Goal: Information Seeking & Learning: Learn about a topic

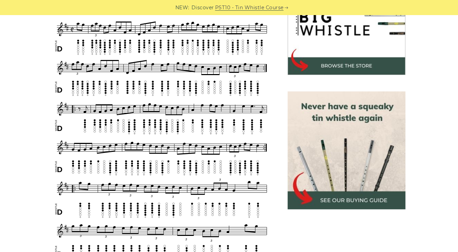
scroll to position [243, 0]
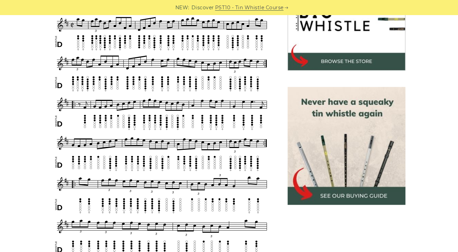
drag, startPoint x: 93, startPoint y: 87, endPoint x: 185, endPoint y: 122, distance: 98.4
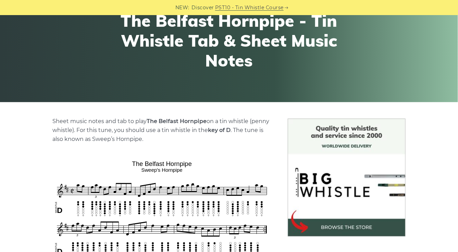
scroll to position [91, 0]
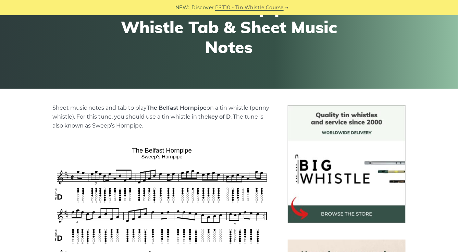
drag, startPoint x: 207, startPoint y: 106, endPoint x: 148, endPoint y: 105, distance: 58.9
click at [148, 105] on p "Sheet music notes and tab to play The Belfast Hornpipe on a tin whistle (penny …" at bounding box center [162, 116] width 218 height 27
copy strong "The Belfast Hornpipe"
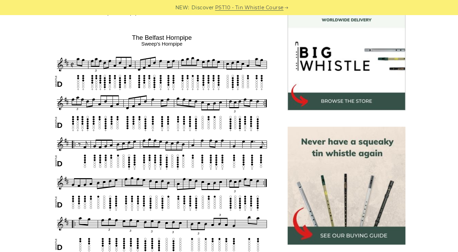
scroll to position [213, 0]
